Goal: Navigation & Orientation: Go to known website

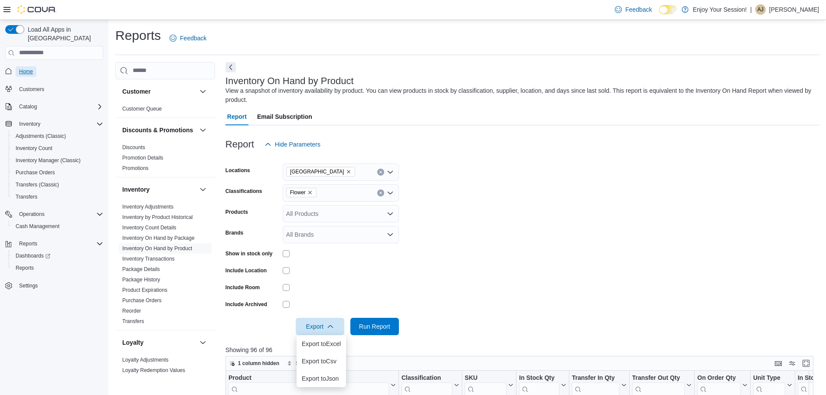
drag, startPoint x: 30, startPoint y: 65, endPoint x: 85, endPoint y: 39, distance: 60.3
click at [30, 68] on span "Home" at bounding box center [26, 71] width 14 height 7
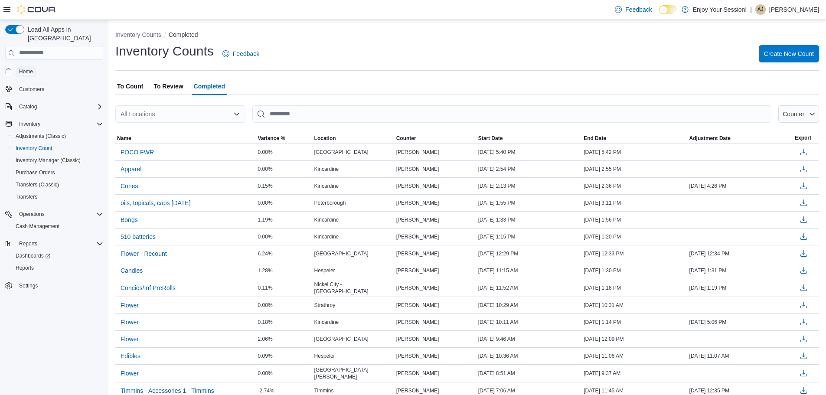
click at [17, 66] on link "Home" at bounding box center [26, 71] width 21 height 10
